Goal: Download file/media

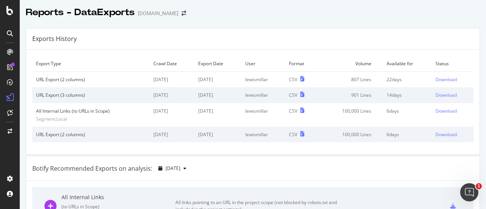
click at [9, 32] on icon at bounding box center [10, 33] width 6 height 6
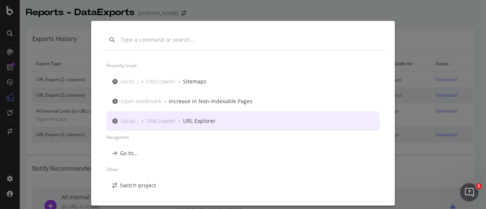
click at [208, 121] on div "URL Explorer" at bounding box center [199, 121] width 33 height 8
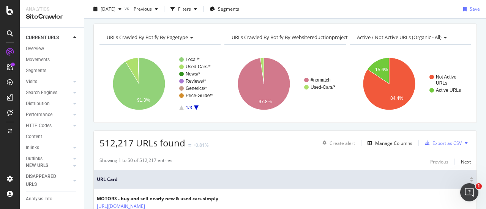
scroll to position [76, 0]
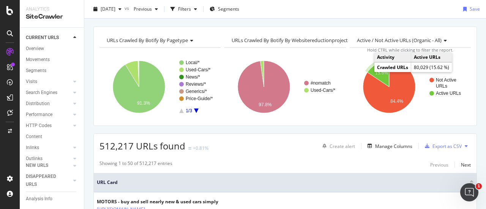
click at [372, 66] on icon "A chart." at bounding box center [378, 74] width 22 height 26
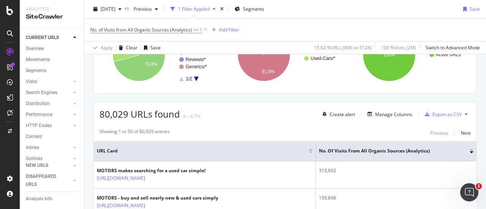
scroll to position [159, 0]
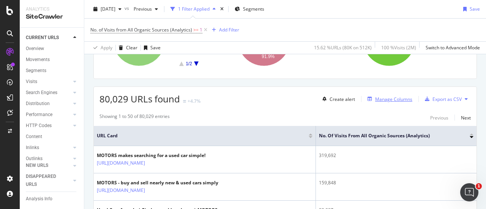
click at [375, 98] on div "Manage Columns" at bounding box center [393, 99] width 37 height 6
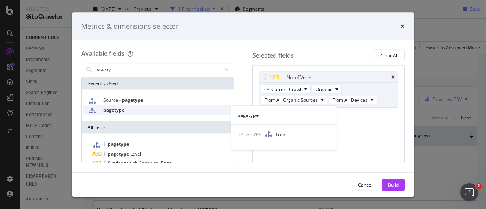
type input "page ty"
click at [183, 107] on div "pagetype" at bounding box center [157, 111] width 149 height 10
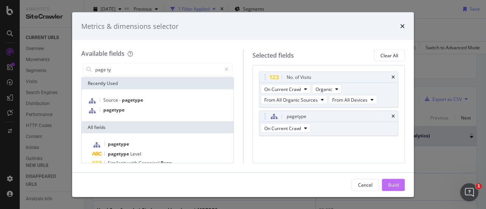
click at [387, 186] on button "Build" at bounding box center [393, 185] width 23 height 12
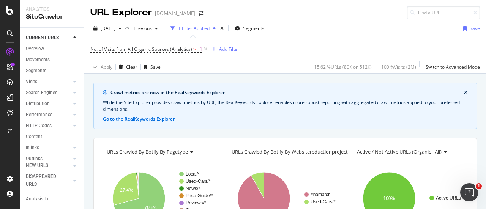
scroll to position [114, 0]
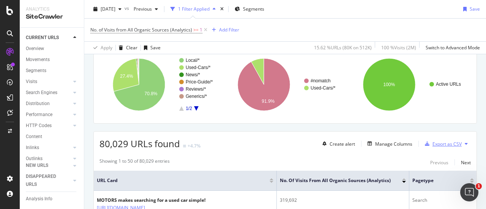
click at [436, 142] on div "Export as CSV" at bounding box center [447, 144] width 29 height 6
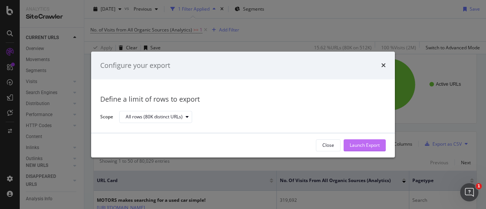
click at [367, 140] on div "Launch Export" at bounding box center [365, 145] width 30 height 11
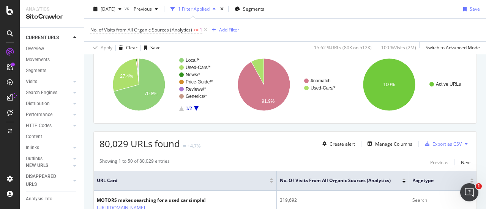
click at [6, 96] on div at bounding box center [10, 98] width 12 height 12
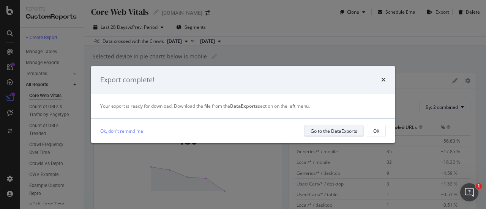
click at [331, 136] on div "Go to the DataExports" at bounding box center [334, 131] width 47 height 11
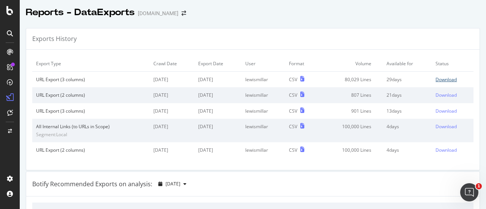
click at [439, 80] on div "Download" at bounding box center [446, 79] width 21 height 6
